Goal: Understand process/instructions

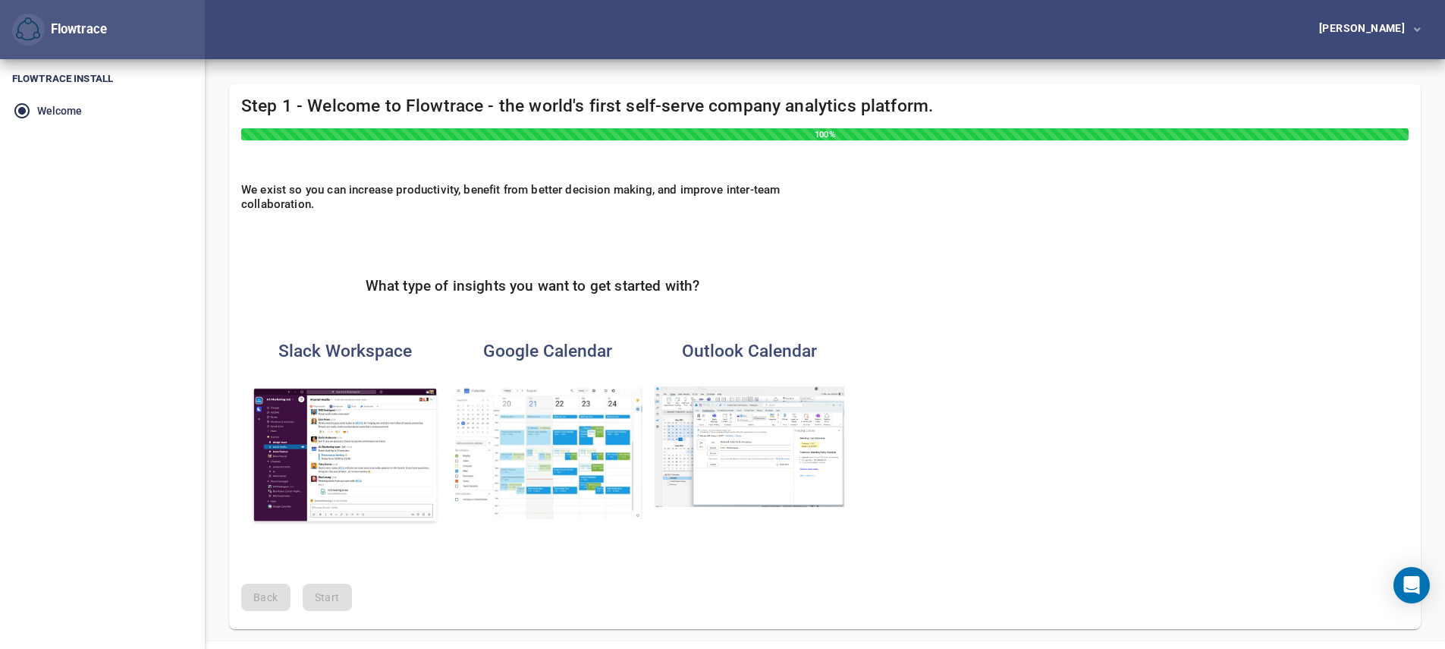
scroll to position [46, 0]
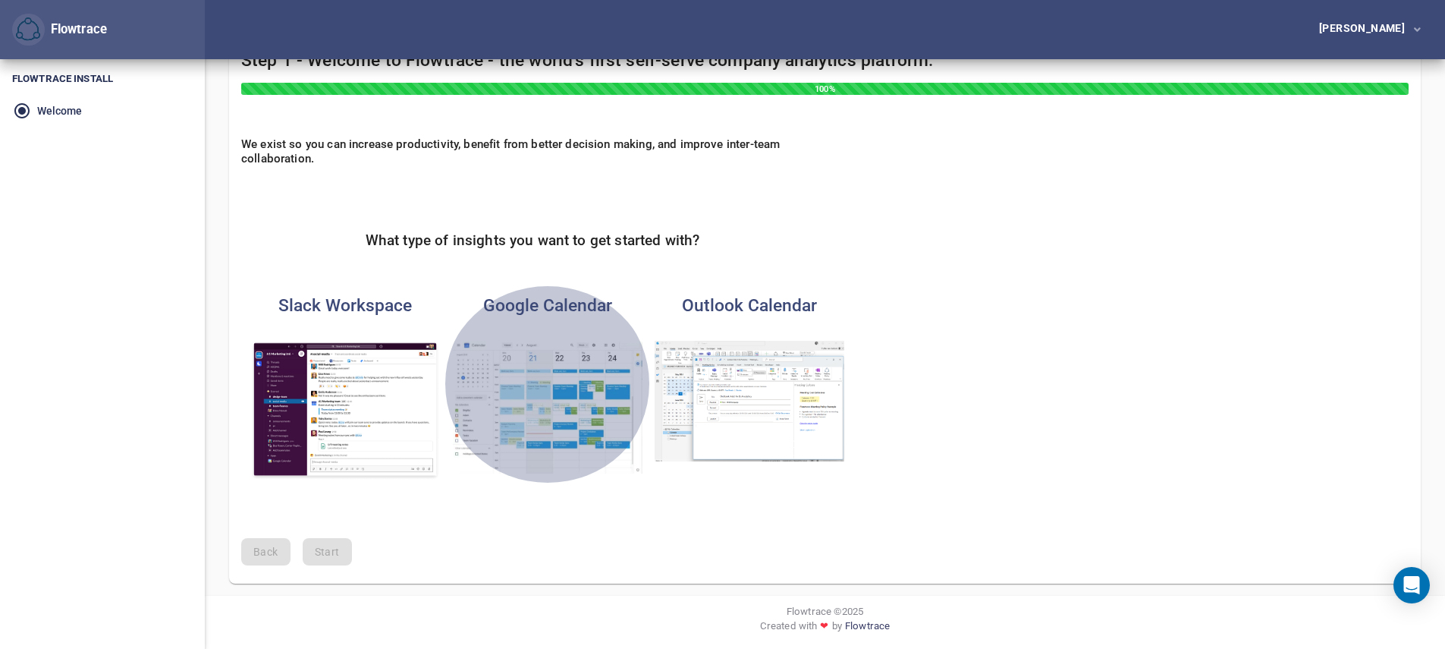
click at [546, 385] on img "button" at bounding box center [548, 407] width 190 height 133
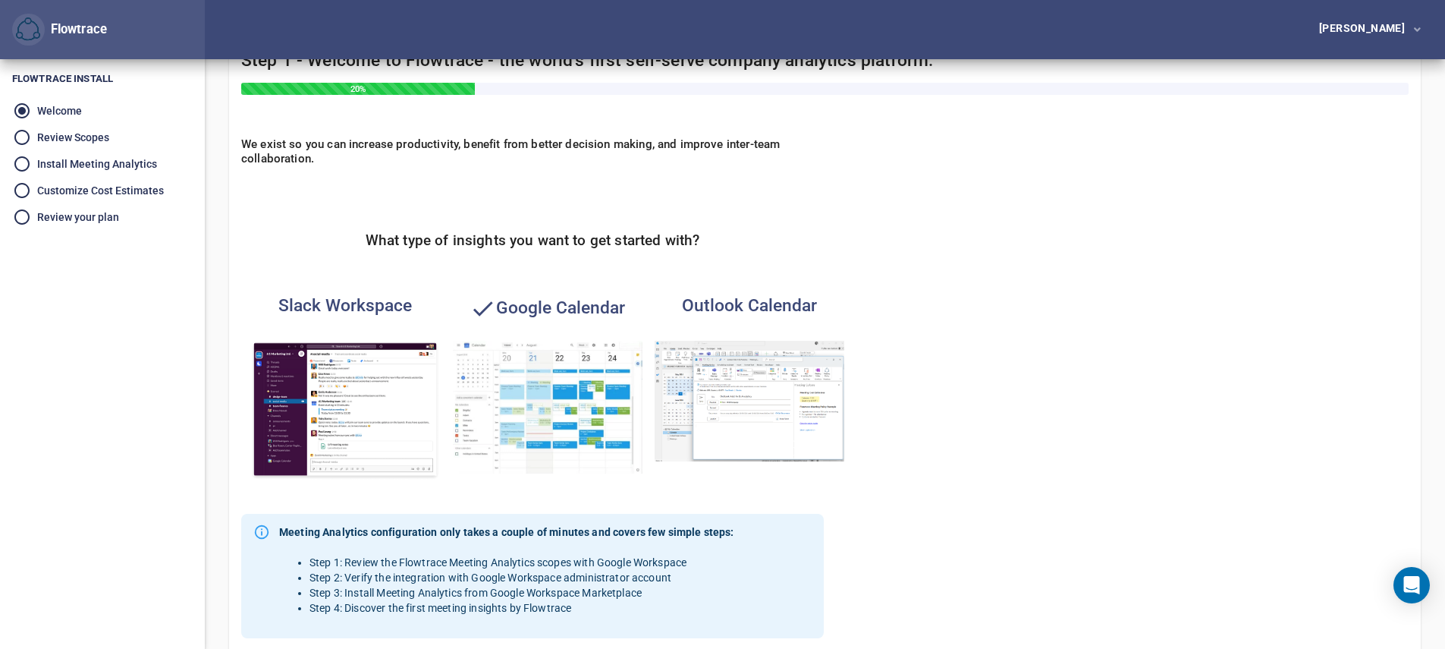
scroll to position [310, 0]
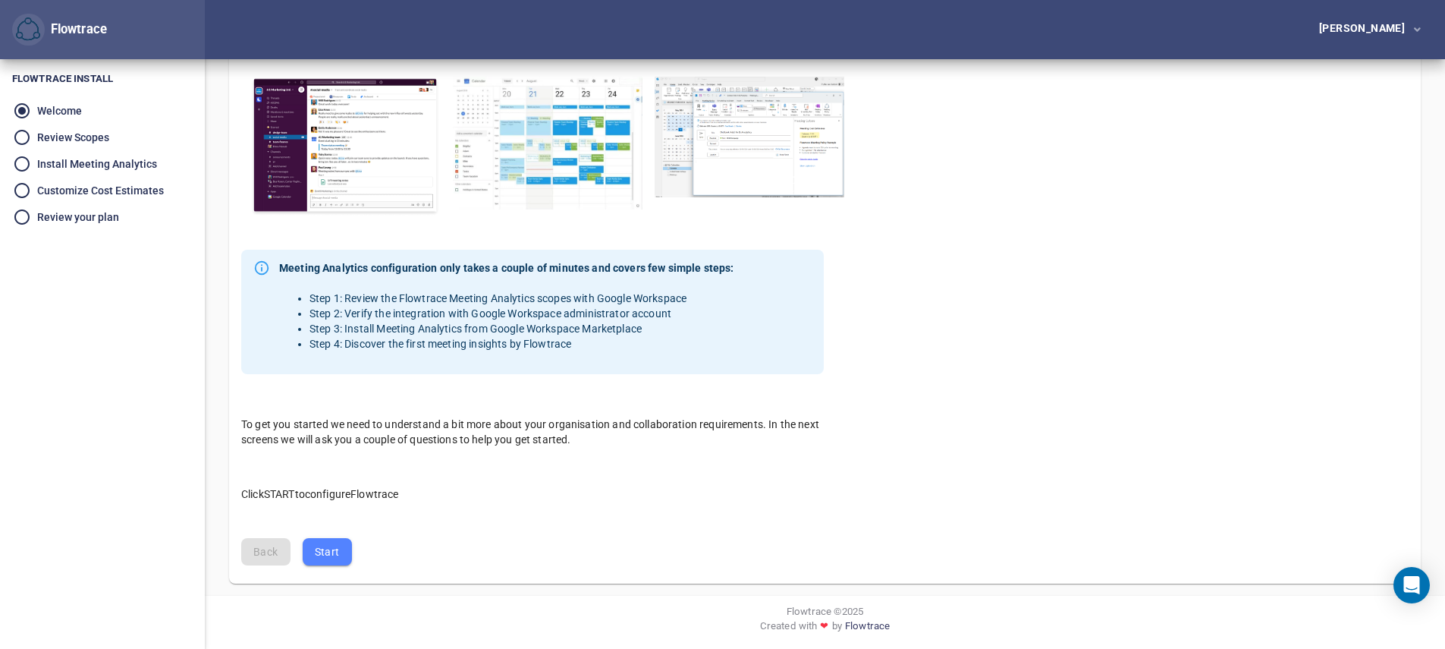
click at [323, 552] on span "Start" at bounding box center [327, 552] width 25 height 19
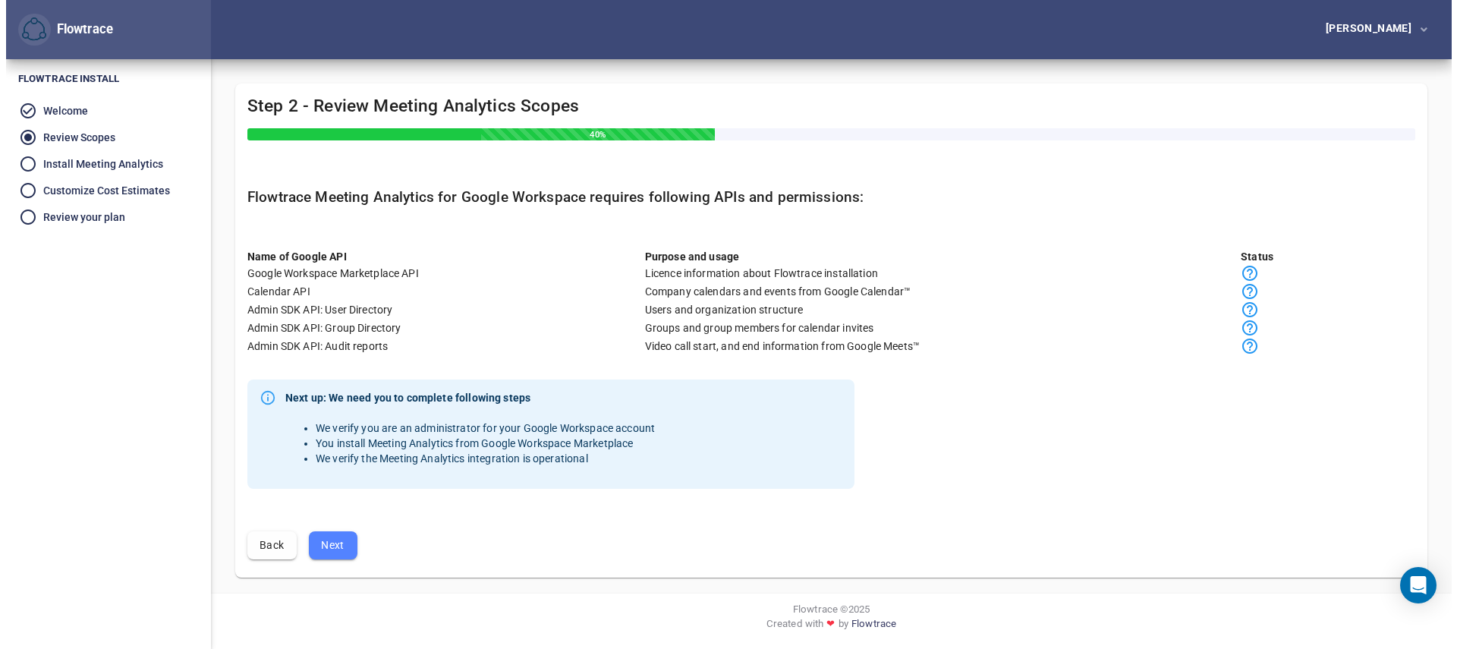
scroll to position [0, 0]
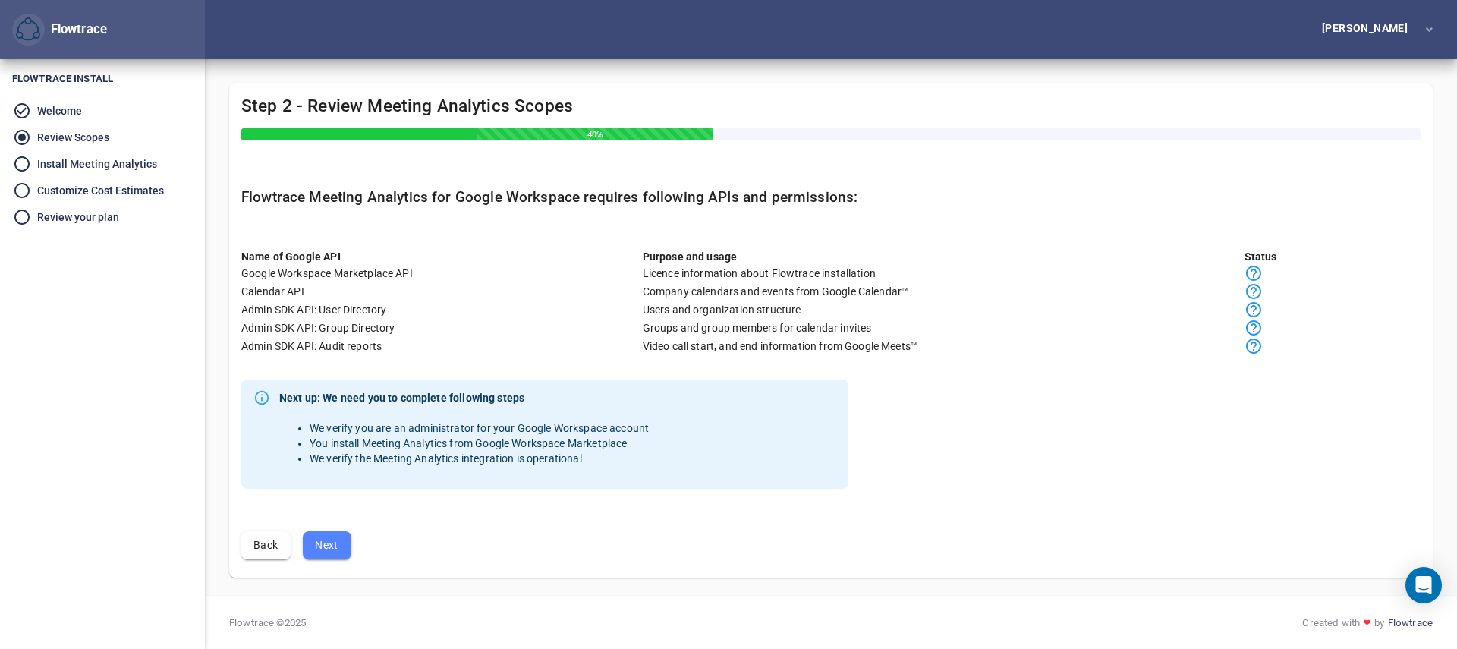
click at [334, 544] on span "Next" at bounding box center [327, 545] width 24 height 19
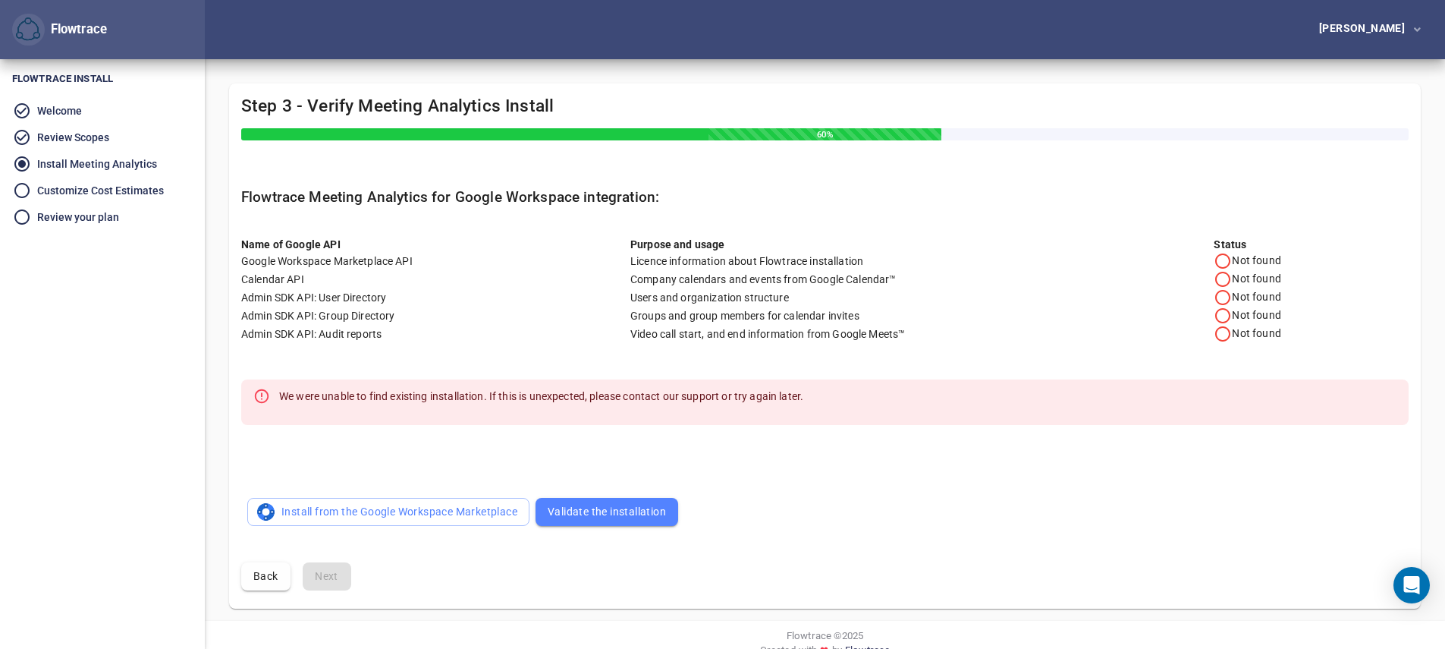
drag, startPoint x: 436, startPoint y: 505, endPoint x: 597, endPoint y: 546, distance: 166.0
click at [530, 449] on div "Name of Google API Purpose and usage Status Google Workspace Marketplace API Li…" at bounding box center [825, 375] width 1192 height 350
click at [609, 517] on span "Validate the installation" at bounding box center [607, 511] width 118 height 19
click at [323, 514] on span "Install from the Google Workspace Marketplace" at bounding box center [389, 511] width 258 height 19
click at [253, 568] on span "Back" at bounding box center [265, 576] width 25 height 19
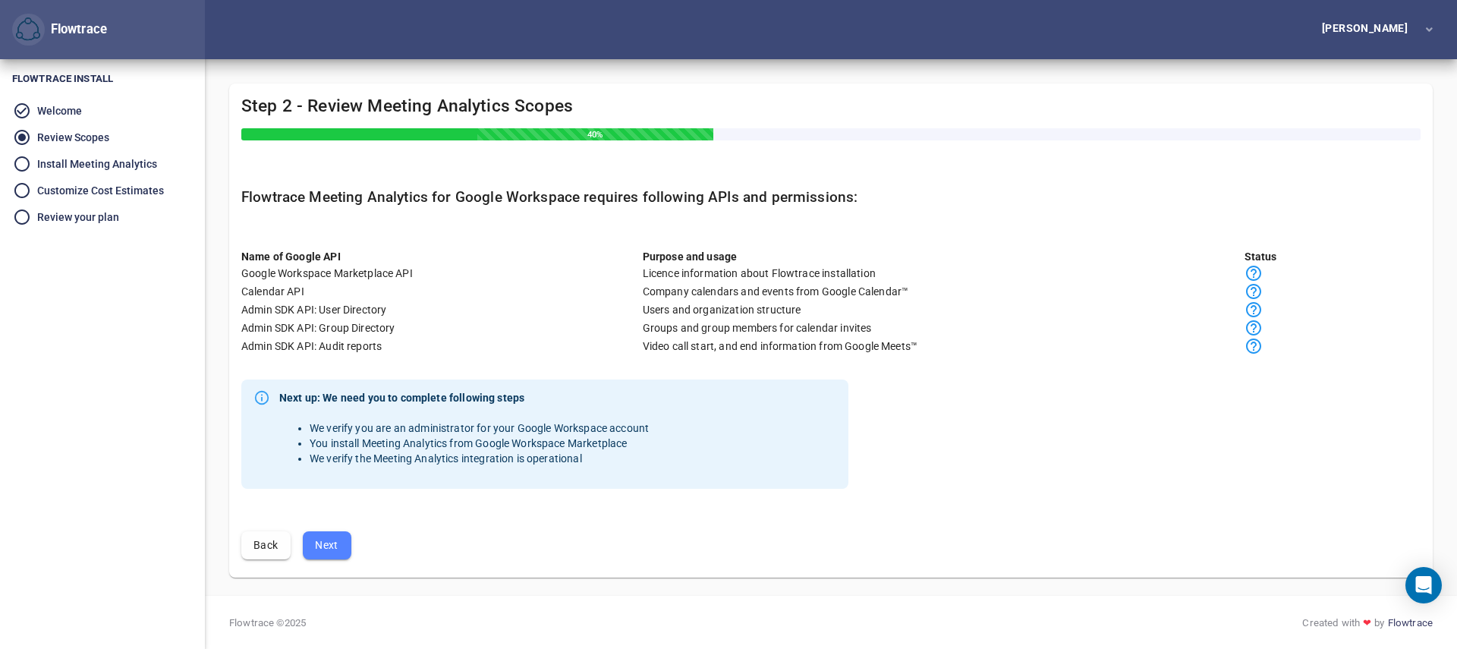
click at [26, 105] on li "Welcome" at bounding box center [102, 110] width 205 height 27
click at [50, 105] on li "Welcome" at bounding box center [102, 110] width 205 height 27
